Goal: Information Seeking & Learning: Get advice/opinions

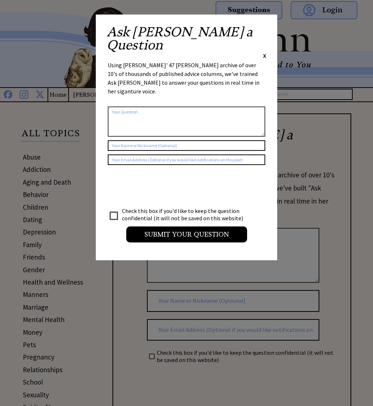
click at [264, 200] on center "Submit your Question" at bounding box center [187, 206] width 158 height 74
click at [264, 23] on div "Ask Ann a Question X Using Ann Landers' 47 vear archive of over 10's of thousan…" at bounding box center [187, 138] width 182 height 246
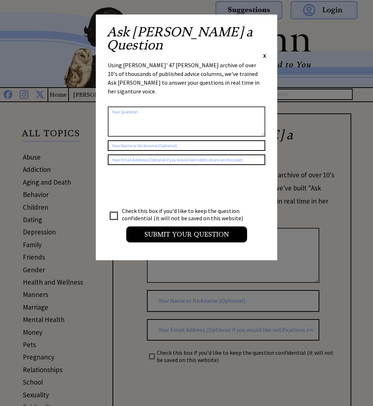
click at [264, 52] on span "X" at bounding box center [264, 55] width 3 height 7
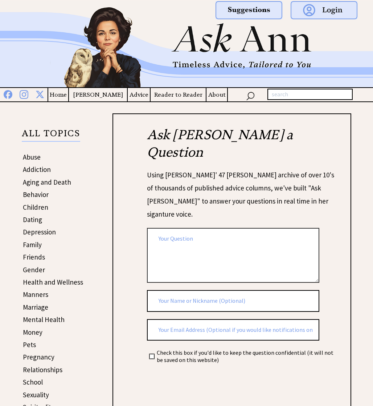
scroll to position [1, 0]
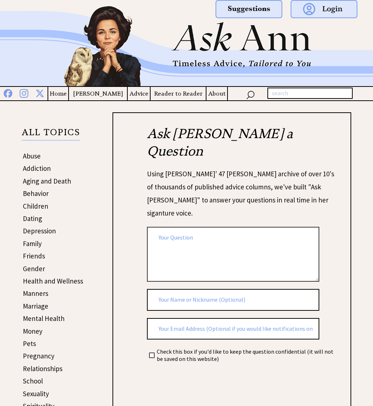
click at [31, 220] on link "Dating" at bounding box center [32, 218] width 19 height 9
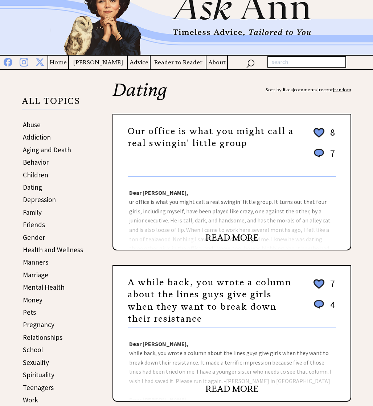
scroll to position [41, 0]
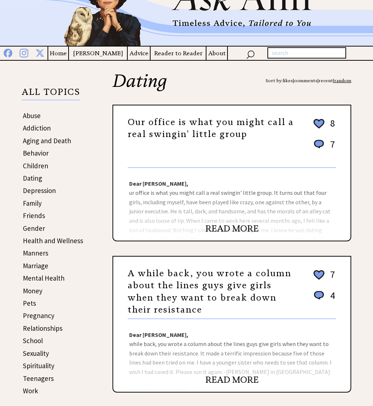
click at [241, 219] on div "Dear Ann Landers, ur office is what you might call a real swingin' little group…" at bounding box center [232, 204] width 238 height 73
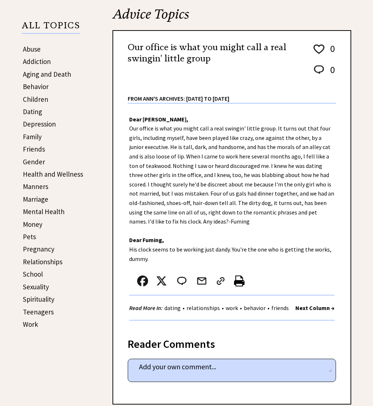
scroll to position [108, 0]
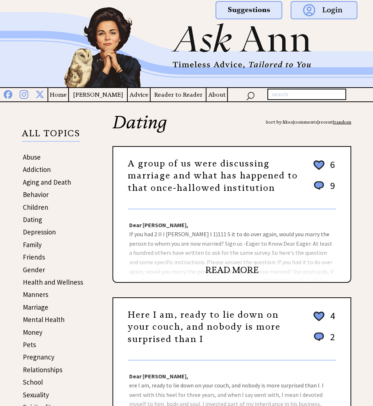
scroll to position [41, 0]
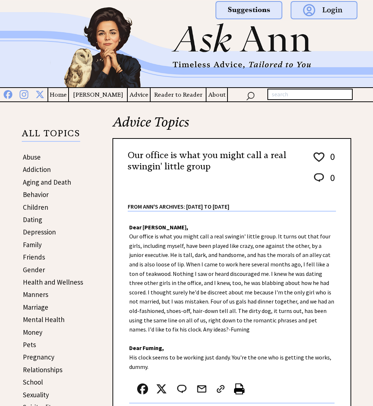
scroll to position [108, 0]
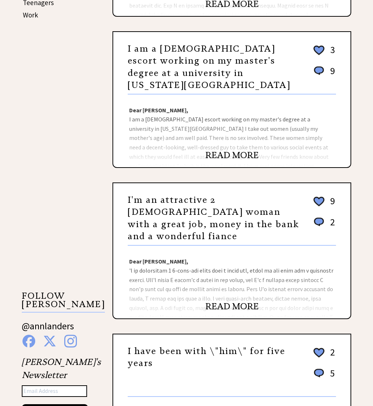
scroll to position [418, 0]
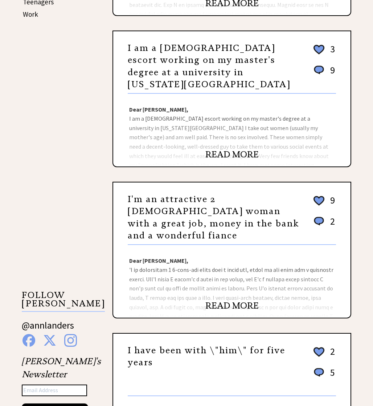
click at [226, 156] on link "READ MORE" at bounding box center [232, 154] width 53 height 11
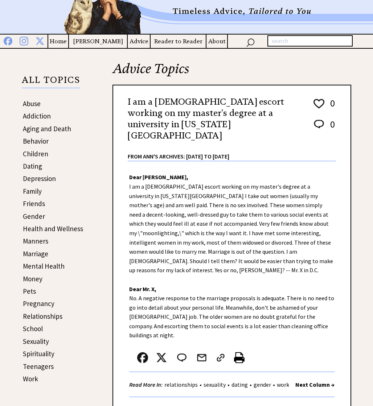
scroll to position [54, 0]
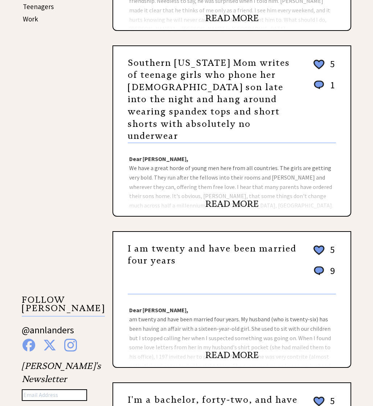
scroll to position [414, 0]
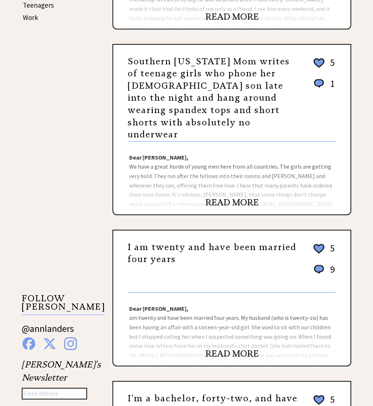
click at [221, 348] on link "READ MORE" at bounding box center [232, 353] width 53 height 11
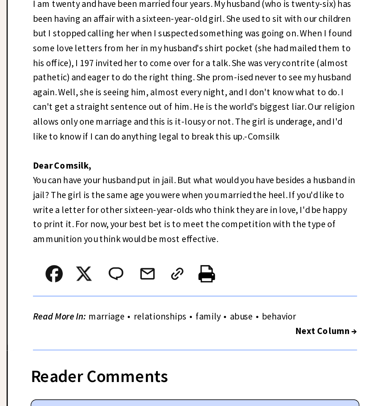
scroll to position [86, 0]
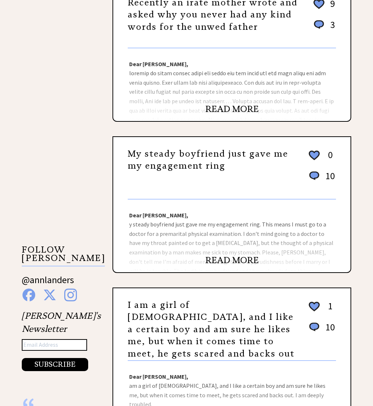
scroll to position [464, 0]
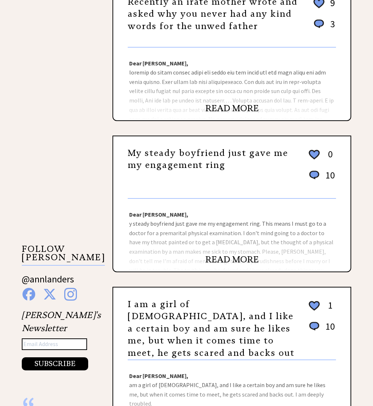
click at [222, 255] on link "READ MORE" at bounding box center [232, 259] width 53 height 11
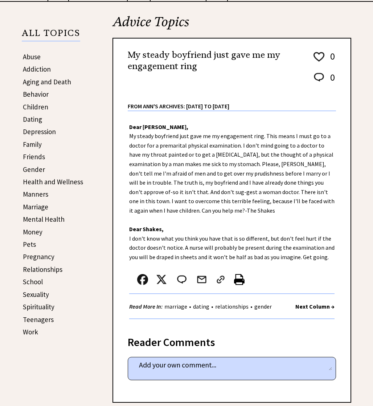
scroll to position [105, 0]
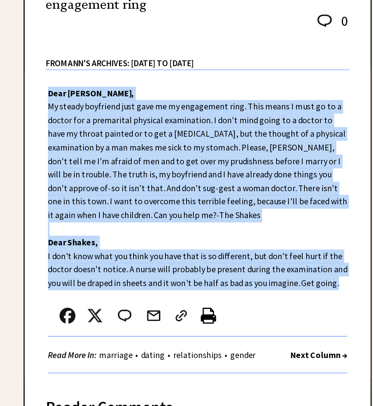
drag, startPoint x: 125, startPoint y: 108, endPoint x: 311, endPoint y: 265, distance: 243.8
click at [311, 265] on div "Dear Ann Landers, My steady boyfriend just gave me my engagement ring. This mea…" at bounding box center [232, 214] width 238 height 215
copy div "Dear Ann Landers, My steady boyfriend just gave me my engagement ring. This mea…"
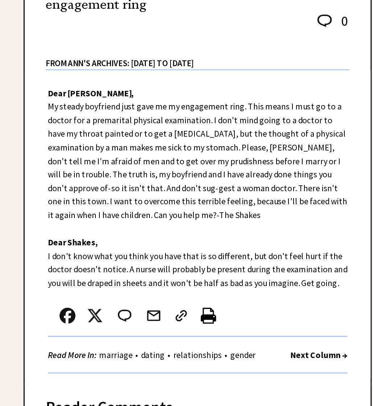
click at [317, 212] on div "Dear Ann Landers, My steady boyfriend just gave me my engagement ring. This mea…" at bounding box center [232, 214] width 238 height 215
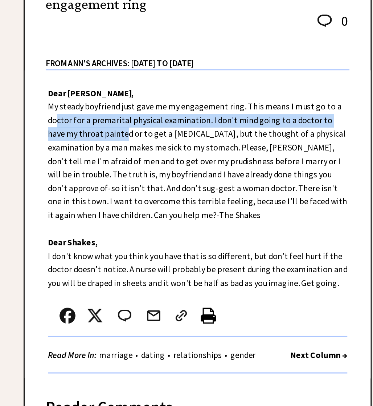
drag, startPoint x: 137, startPoint y: 141, endPoint x: 170, endPoint y: 150, distance: 34.3
click at [170, 150] on div "Dear Ann Landers, My steady boyfriend just gave me my engagement ring. This mea…" at bounding box center [232, 214] width 238 height 215
copy div "ctor for a premarital physical examination. I don't mind going to a doctor to h…"
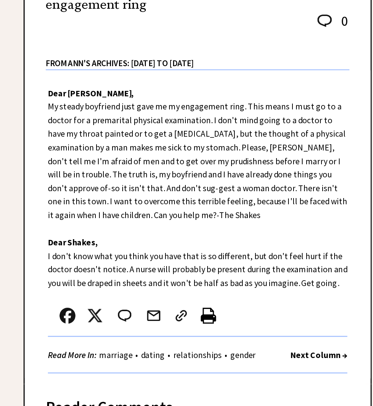
click at [169, 157] on div "Dear Ann Landers, My steady boyfriend just gave me my engagement ring. This mea…" at bounding box center [232, 214] width 238 height 215
click at [104, 268] on div "Advice Topics My steady boyfriend just gave me my engagement ring 0 0 0 0 From …" at bounding box center [222, 395] width 257 height 773
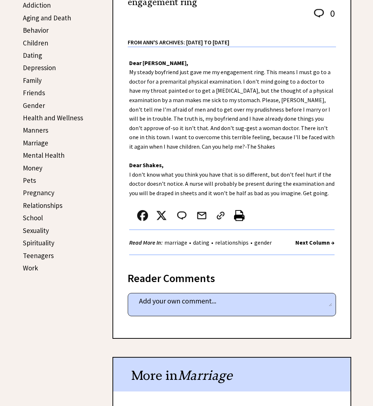
scroll to position [0, 0]
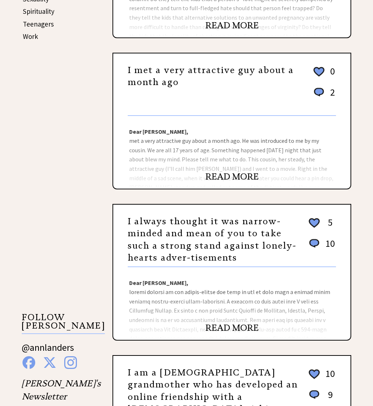
scroll to position [390, 0]
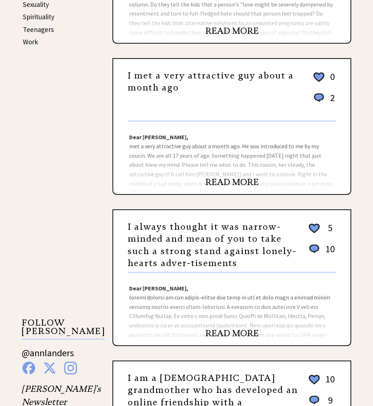
click at [161, 250] on link "I always thought it was narrow-minded and mean of you to take such a strong sta…" at bounding box center [212, 245] width 169 height 48
click at [162, 87] on link "I met a very attractive guy about a month ago" at bounding box center [211, 81] width 166 height 23
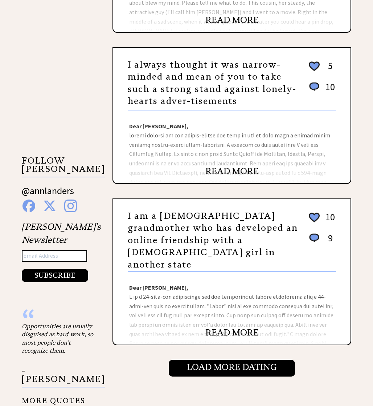
scroll to position [554, 0]
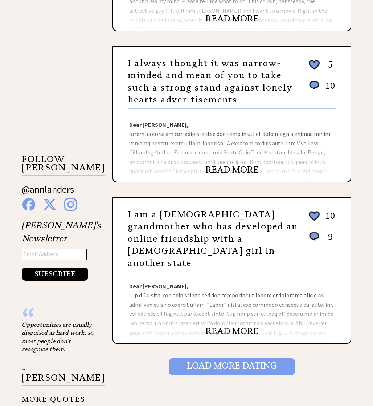
click at [220, 358] on input "Load More Dating" at bounding box center [232, 366] width 126 height 17
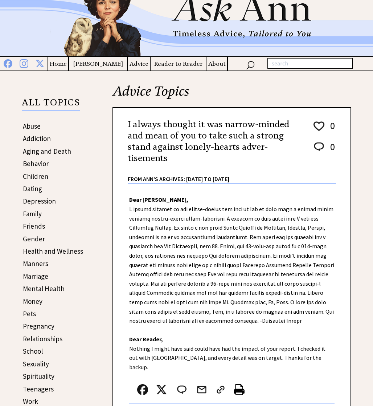
scroll to position [32, 0]
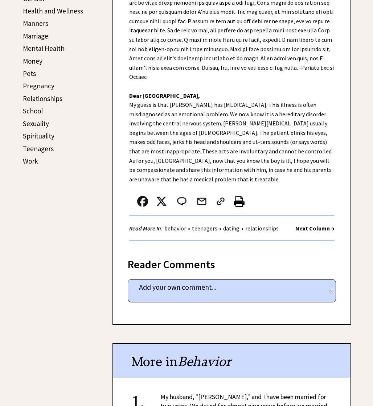
scroll to position [280, 0]
